Goal: Task Accomplishment & Management: Manage account settings

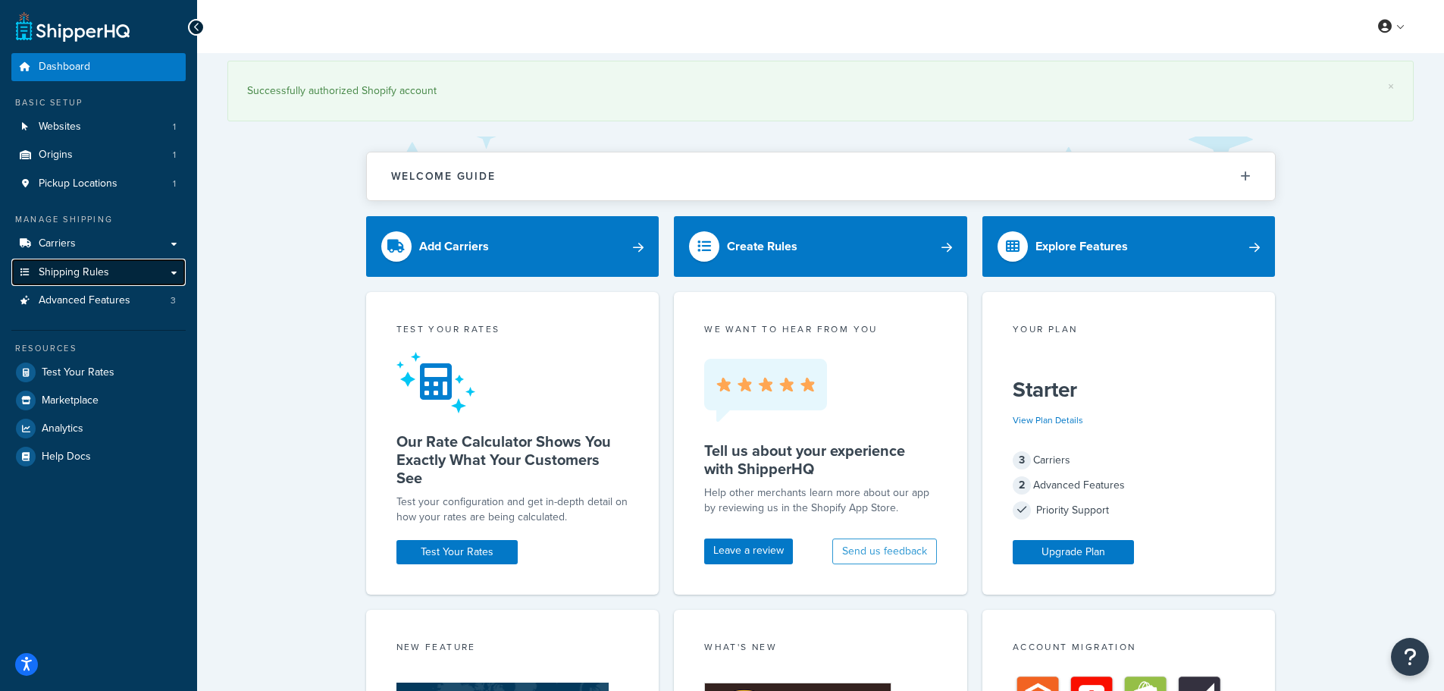
click at [80, 267] on span "Shipping Rules" at bounding box center [74, 272] width 71 height 13
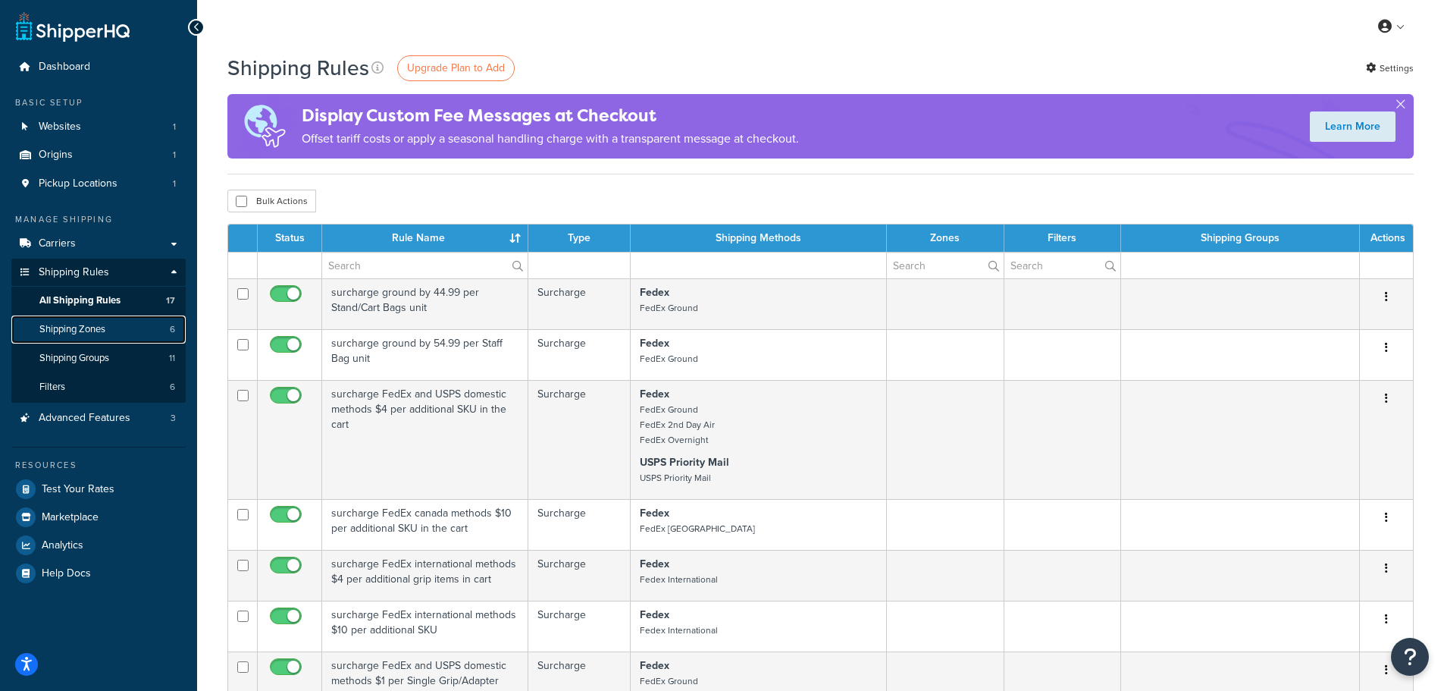
click at [63, 326] on span "Shipping Zones" at bounding box center [72, 329] width 66 height 13
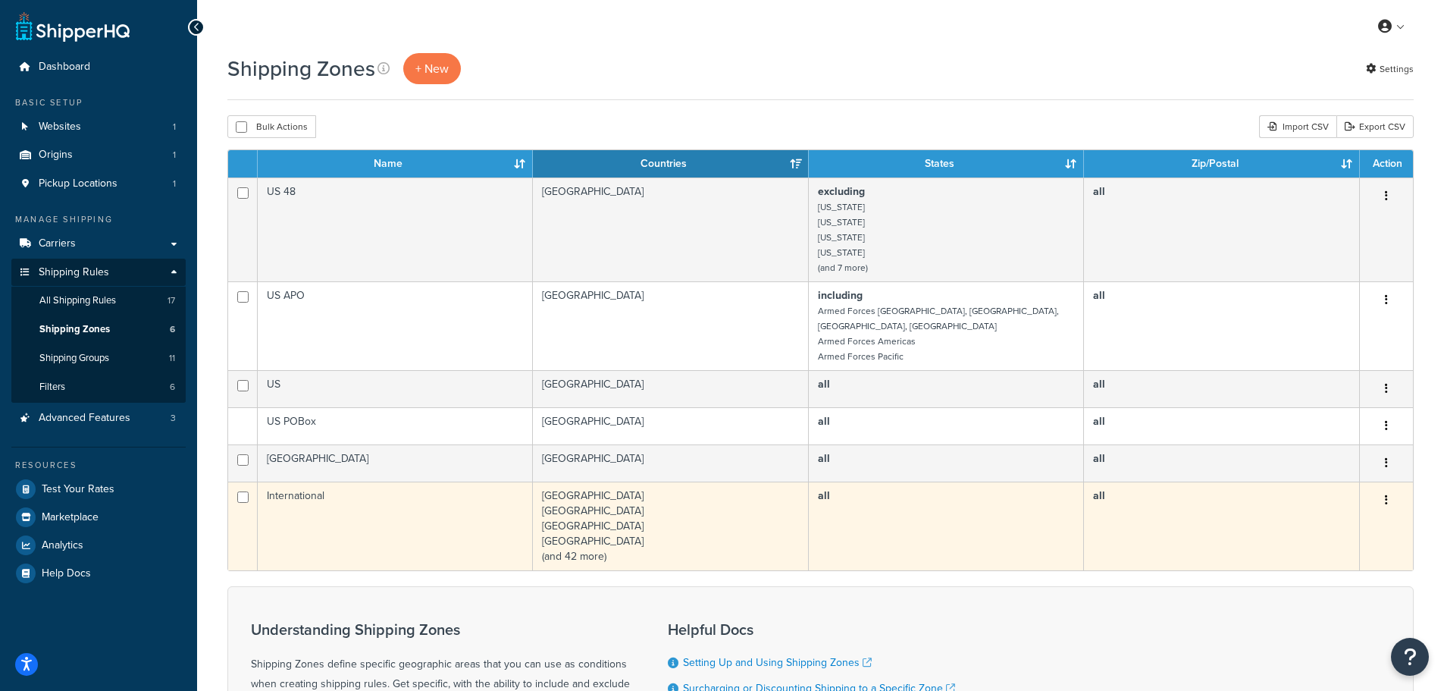
click at [311, 481] on td "International" at bounding box center [395, 525] width 275 height 89
